Goal: Information Seeking & Learning: Learn about a topic

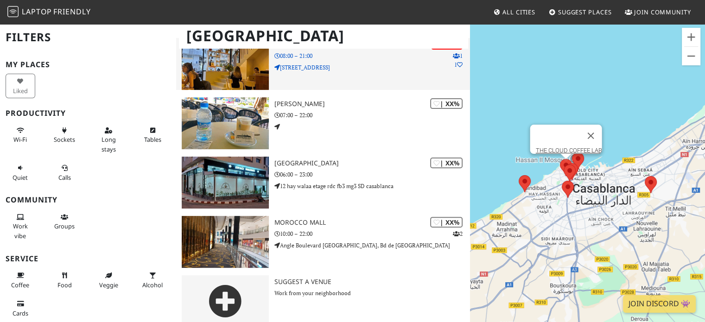
scroll to position [290, 0]
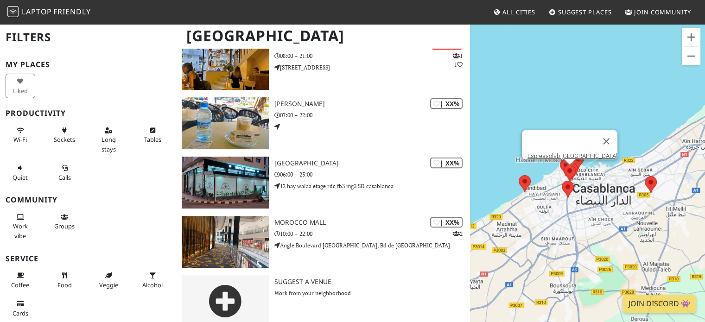
scroll to position [290, 0]
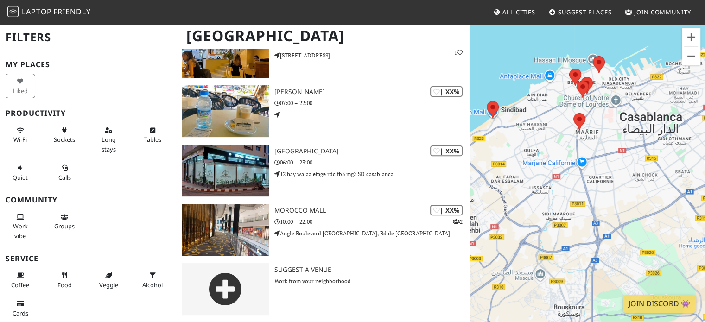
drag, startPoint x: 578, startPoint y: 237, endPoint x: 622, endPoint y: 157, distance: 90.8
click at [622, 157] on div at bounding box center [587, 184] width 235 height 322
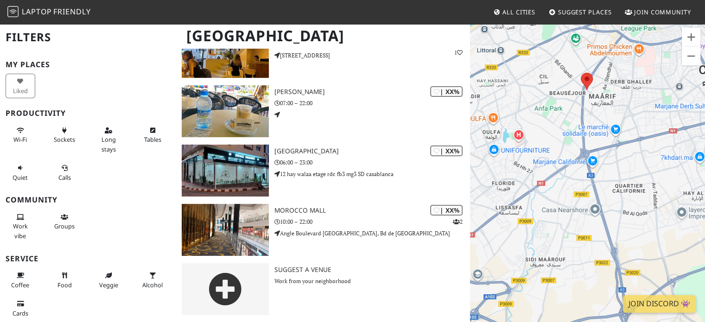
drag, startPoint x: 595, startPoint y: 168, endPoint x: 626, endPoint y: 168, distance: 30.6
click at [626, 168] on div at bounding box center [587, 184] width 235 height 322
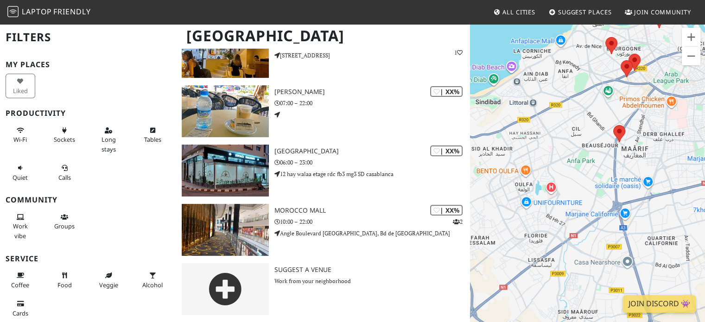
drag, startPoint x: 635, startPoint y: 157, endPoint x: 557, endPoint y: 168, distance: 78.6
click at [557, 168] on div at bounding box center [587, 184] width 235 height 322
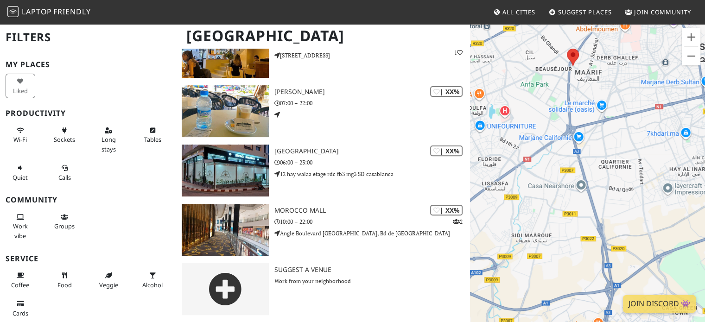
drag, startPoint x: 649, startPoint y: 226, endPoint x: 602, endPoint y: 146, distance: 91.8
click at [602, 146] on div at bounding box center [587, 184] width 235 height 322
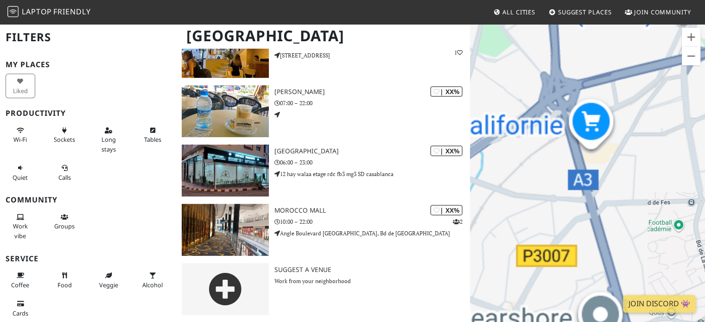
drag, startPoint x: 581, startPoint y: 133, endPoint x: 644, endPoint y: 167, distance: 71.5
click at [644, 167] on div at bounding box center [587, 184] width 235 height 322
